Goal: Task Accomplishment & Management: Manage account settings

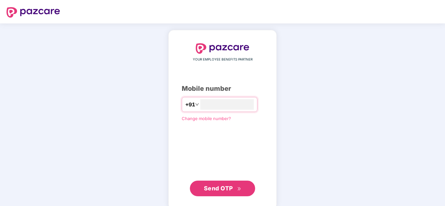
type input "**********"
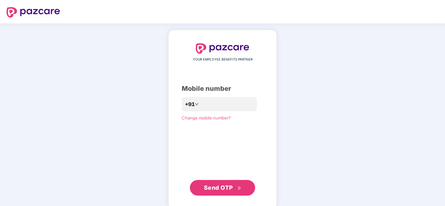
click at [212, 190] on span "Send OTP" at bounding box center [218, 188] width 29 height 7
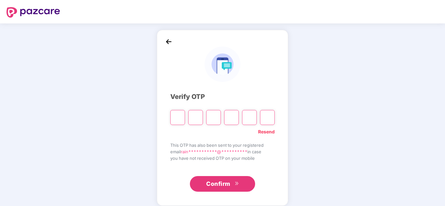
type input "*"
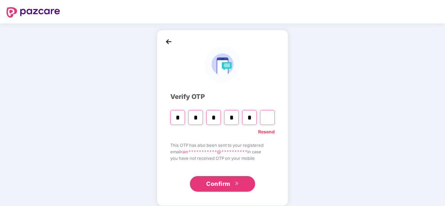
type input "*"
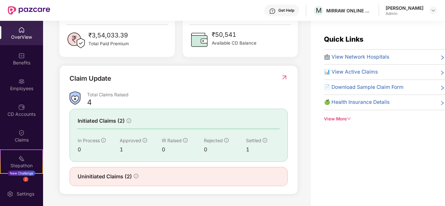
scroll to position [21, 0]
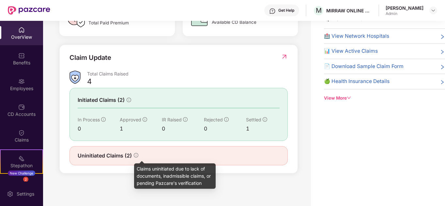
click at [136, 156] on icon "info-circle" at bounding box center [136, 155] width 5 height 5
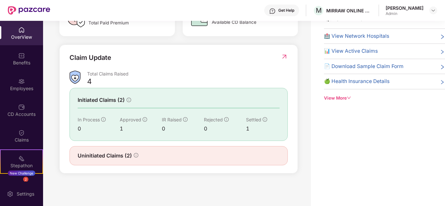
click at [99, 151] on div "Uninitiated Claims (2)" at bounding box center [178, 155] width 218 height 19
click at [132, 156] on span "Uninitiated Claims (2)" at bounding box center [105, 156] width 54 height 8
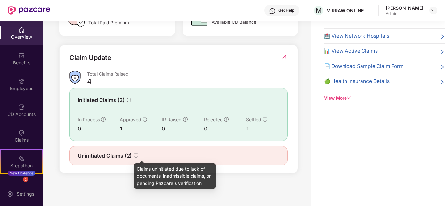
click at [135, 156] on icon "info-circle" at bounding box center [136, 155] width 5 height 5
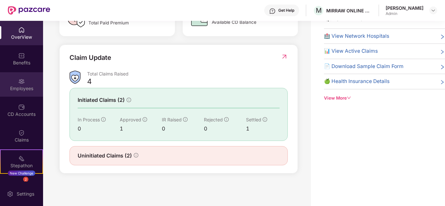
click at [21, 82] on img at bounding box center [21, 81] width 7 height 7
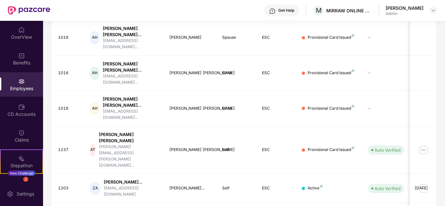
scroll to position [227, 0]
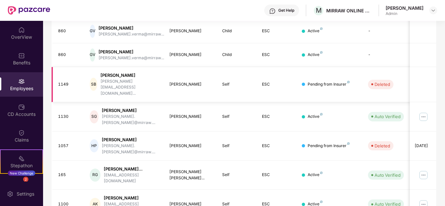
scroll to position [200, 0]
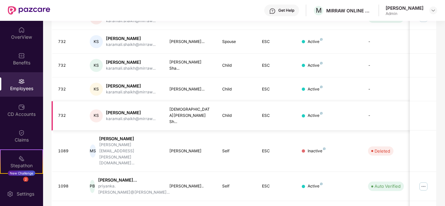
scroll to position [192, 0]
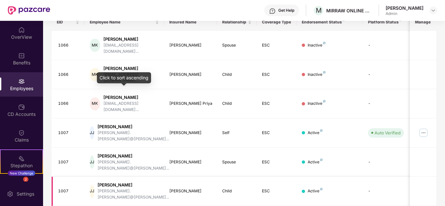
scroll to position [109, 0]
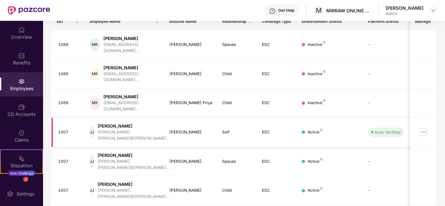
click at [422, 127] on img at bounding box center [423, 132] width 10 height 10
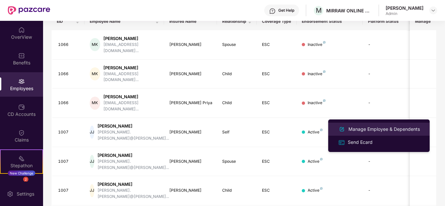
click at [367, 129] on div "Manage Employee & Dependents" at bounding box center [384, 129] width 74 height 7
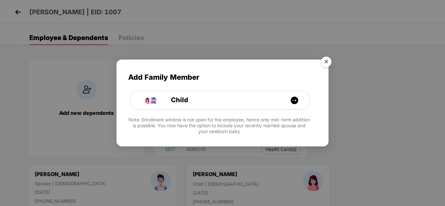
click at [322, 61] on img "Close" at bounding box center [326, 63] width 18 height 18
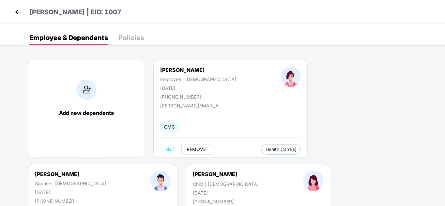
click at [196, 151] on span "REMOVE" at bounding box center [196, 149] width 19 height 5
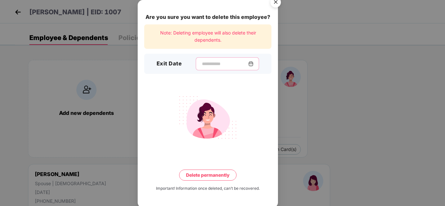
click at [234, 67] on input at bounding box center [224, 64] width 47 height 7
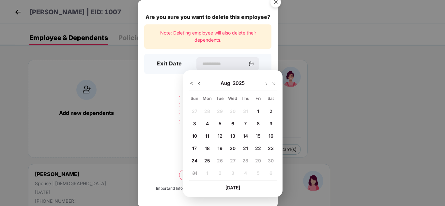
click at [202, 82] on img at bounding box center [199, 83] width 5 height 5
click at [196, 160] on span "27" at bounding box center [195, 161] width 6 height 6
type input "**********"
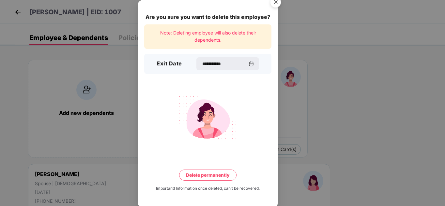
click at [198, 175] on button "Delete permanently" at bounding box center [207, 175] width 57 height 11
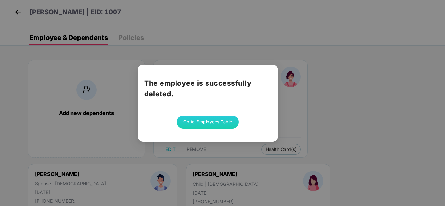
click at [212, 128] on button "Go to Employees Table" at bounding box center [208, 122] width 62 height 13
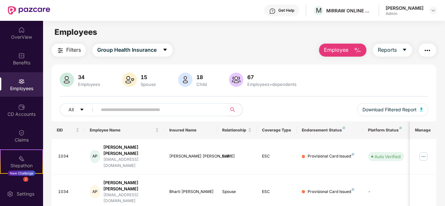
scroll to position [227, 0]
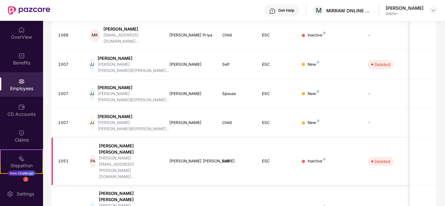
scroll to position [194, 0]
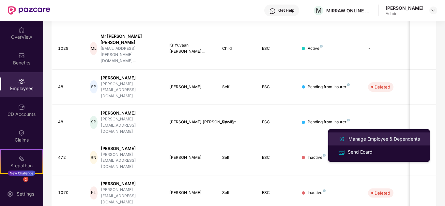
click at [371, 142] on div "Manage Employee & Dependents" at bounding box center [384, 139] width 74 height 7
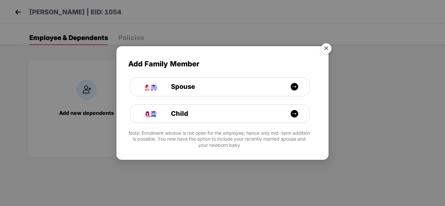
click at [323, 45] on img "Close" at bounding box center [326, 49] width 18 height 18
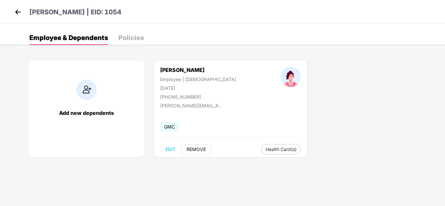
click at [193, 148] on span "REMOVE" at bounding box center [196, 149] width 19 height 5
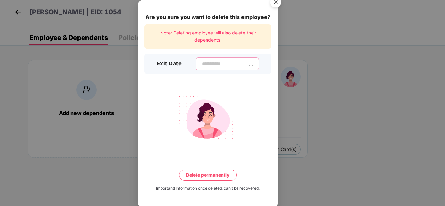
click at [220, 64] on input at bounding box center [224, 64] width 47 height 7
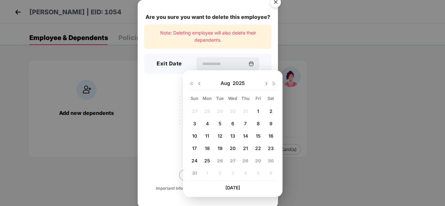
click at [199, 85] on img at bounding box center [199, 83] width 5 height 5
click at [192, 158] on span "27" at bounding box center [195, 161] width 6 height 6
type input "**********"
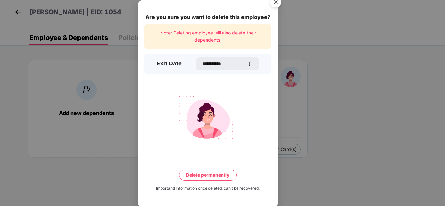
click at [194, 173] on button "Delete permanently" at bounding box center [207, 175] width 57 height 11
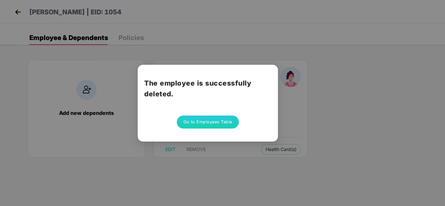
click at [223, 120] on button "Go to Employees Table" at bounding box center [208, 122] width 62 height 13
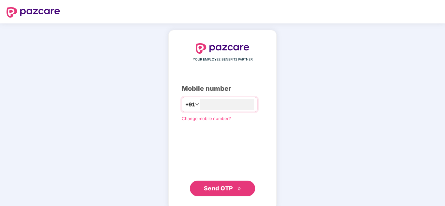
type input "**********"
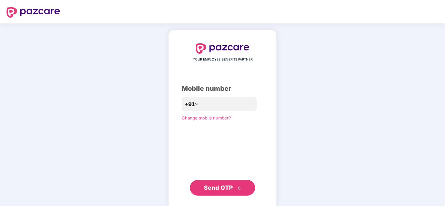
click at [222, 190] on span "Send OTP" at bounding box center [218, 188] width 29 height 7
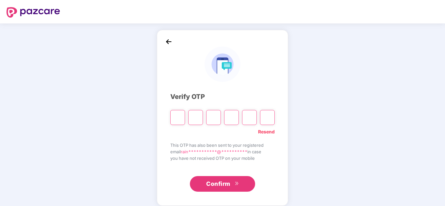
type input "*"
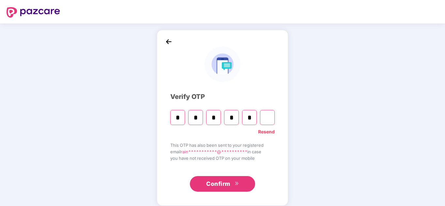
type input "*"
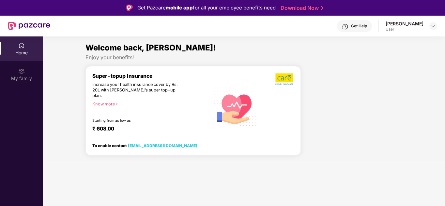
scroll to position [1, 0]
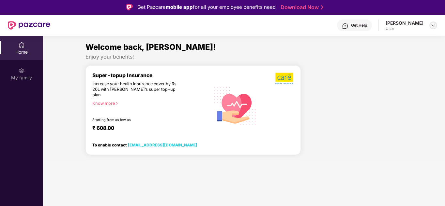
click at [434, 29] on div at bounding box center [433, 26] width 8 height 8
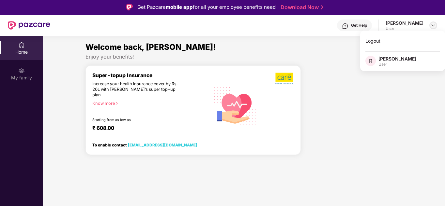
click at [434, 29] on div at bounding box center [433, 26] width 8 height 8
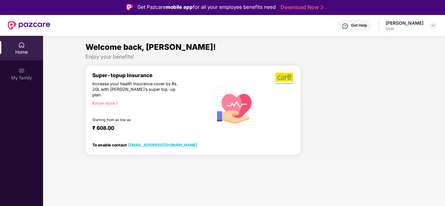
click at [16, 50] on div "Home" at bounding box center [21, 52] width 43 height 7
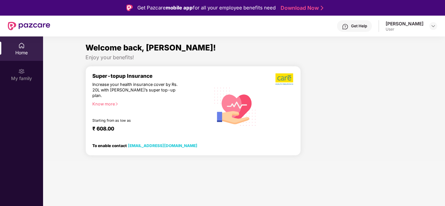
scroll to position [1, 0]
